Goal: Use online tool/utility: Utilize a website feature to perform a specific function

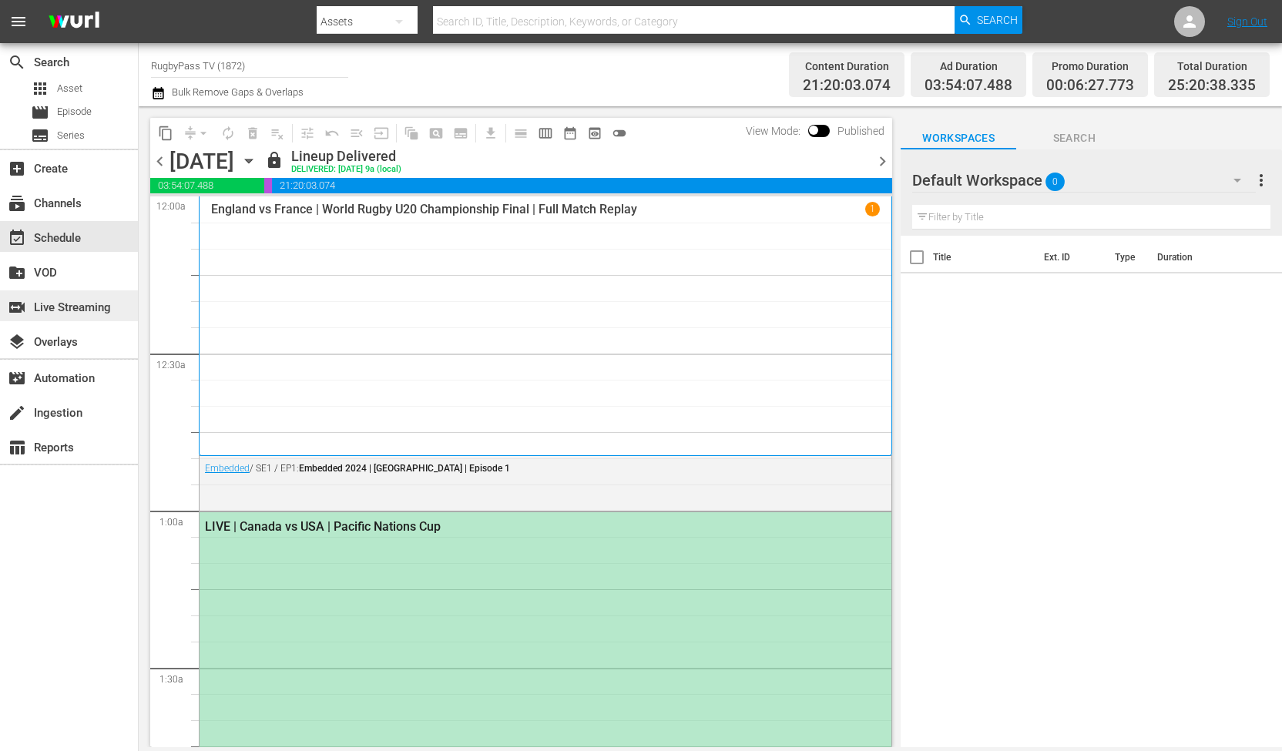
click at [68, 303] on div "switch_video Live Streaming" at bounding box center [43, 305] width 86 height 14
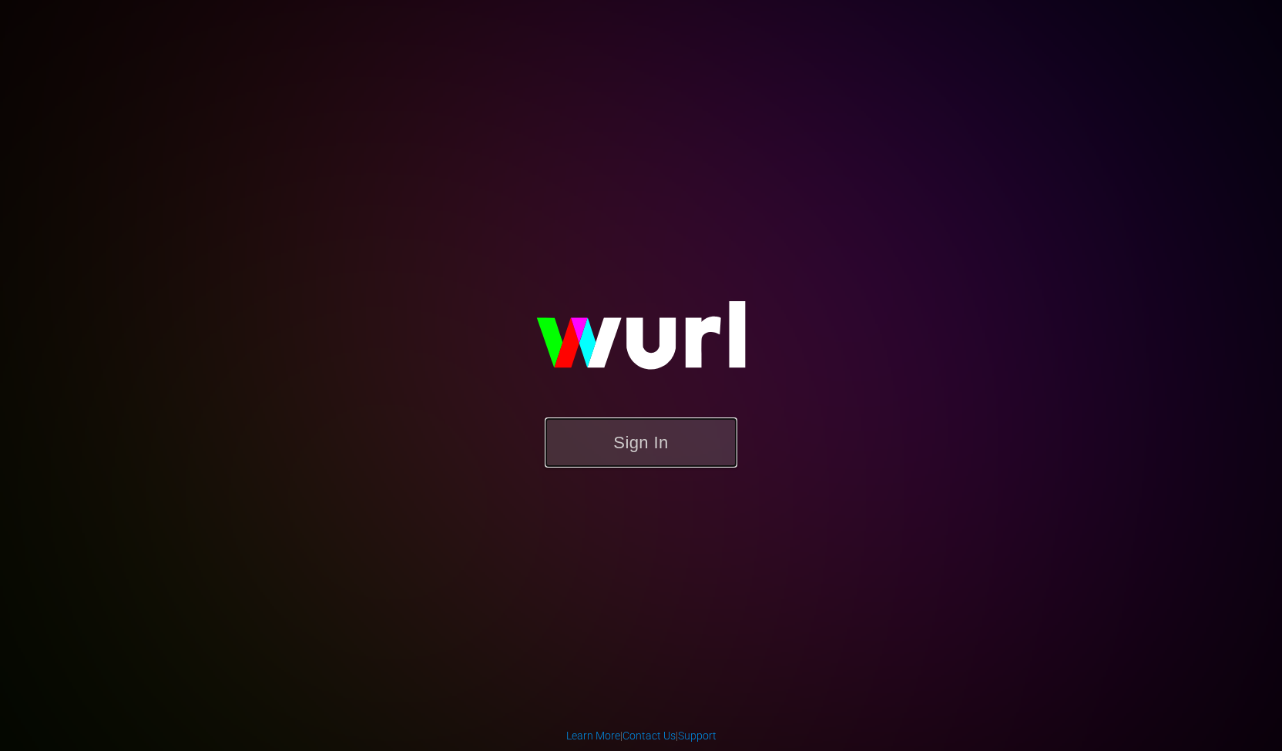
click at [609, 467] on button "Sign In" at bounding box center [641, 443] width 193 height 50
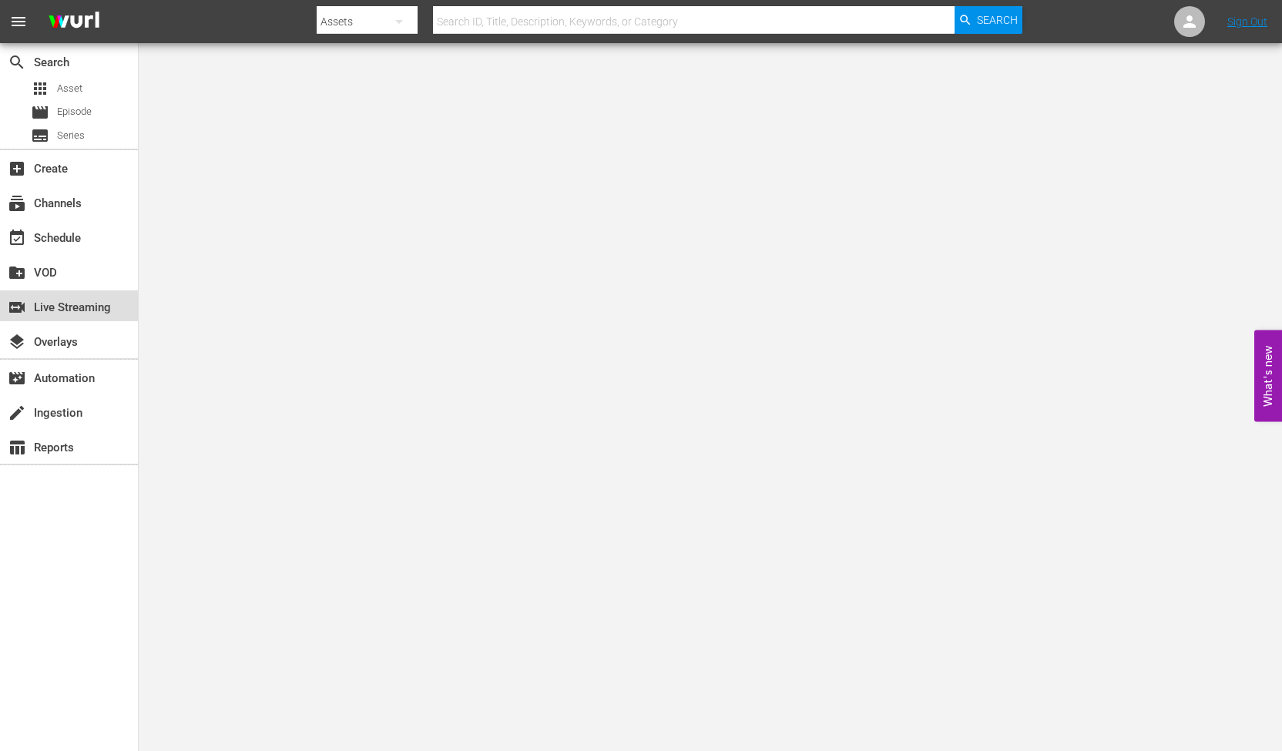
click at [79, 310] on div "switch_video Live Streaming" at bounding box center [43, 305] width 86 height 14
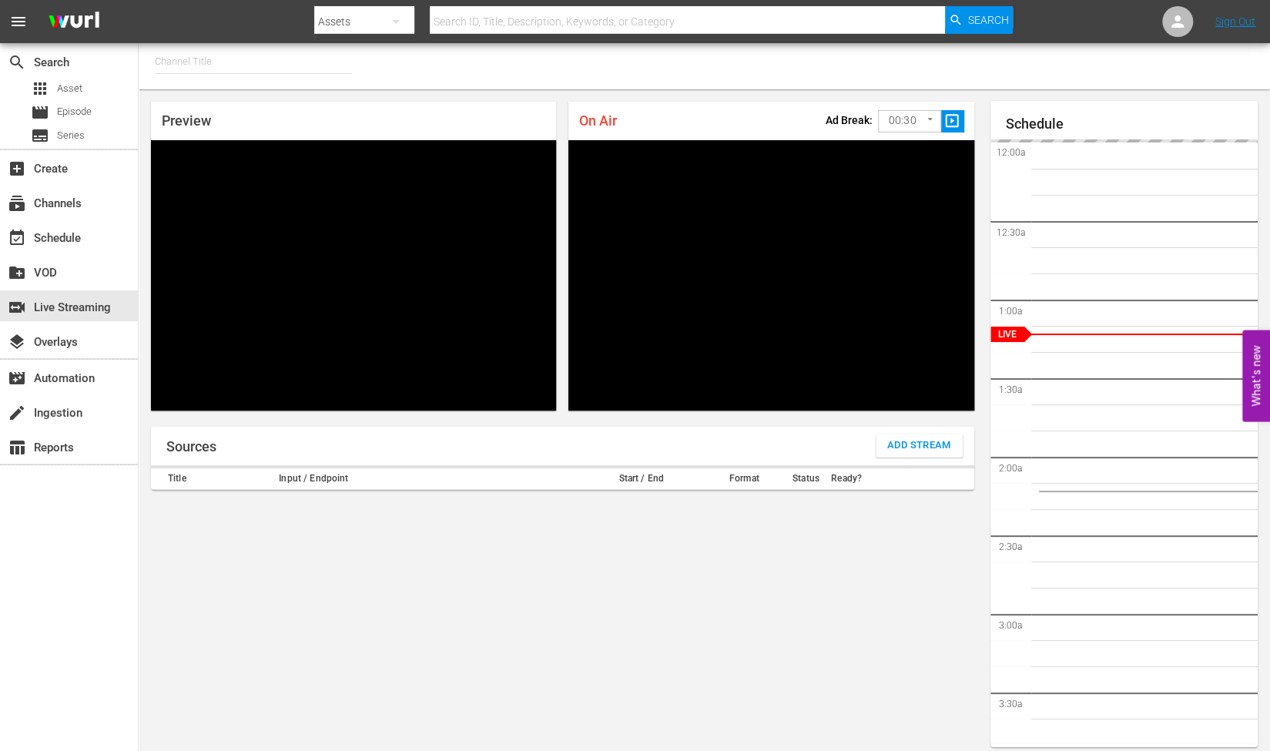
type input "RugbyPass TV (1872)"
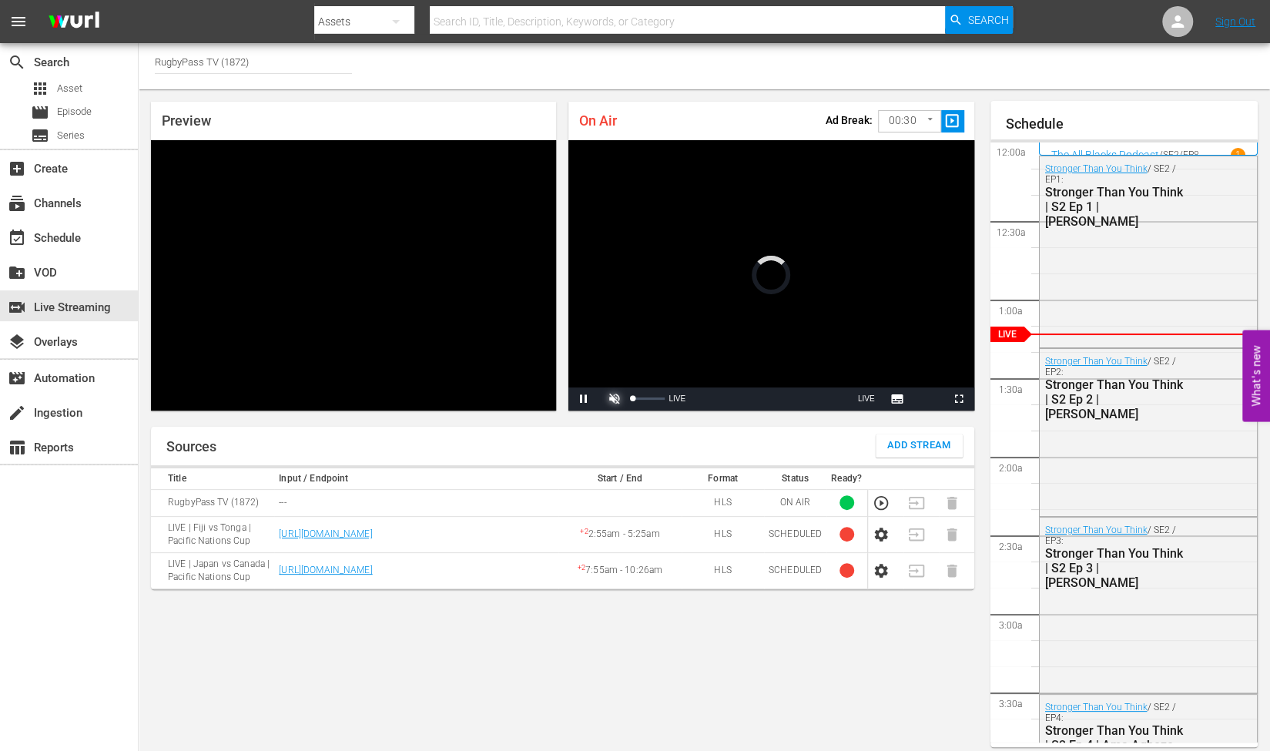
click at [615, 399] on span "Video Player" at bounding box center [615, 399] width 0 height 0
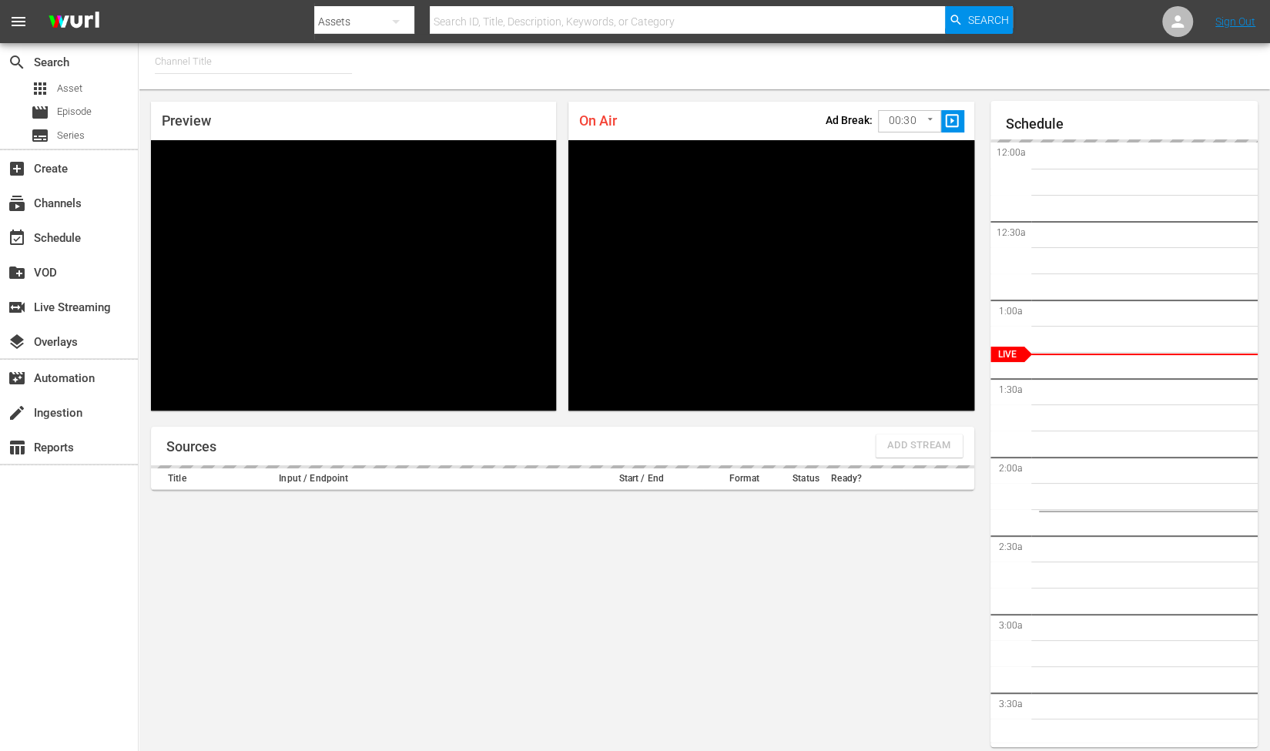
type input "RugbyPass TV (1872)"
